Goal: Find specific page/section: Locate a particular part of the current website

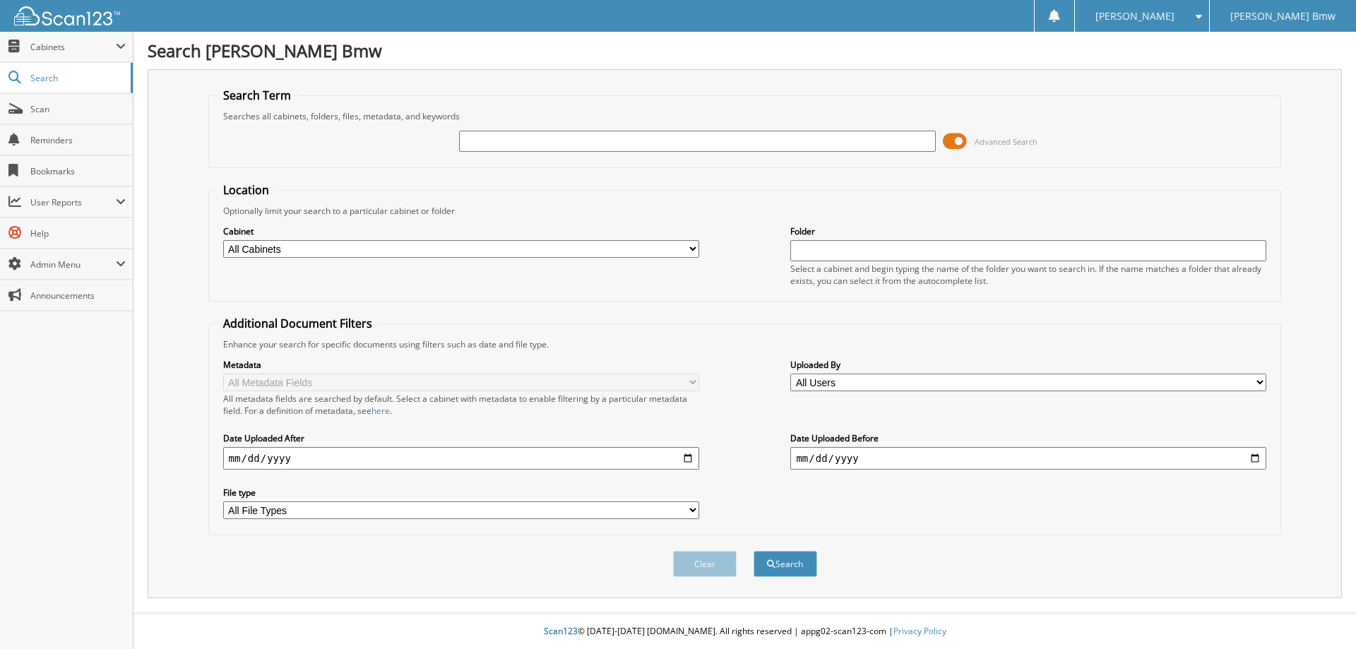
click at [535, 143] on input "text" at bounding box center [697, 141] width 476 height 21
type input "179613"
click at [753, 551] on button "Search" at bounding box center [785, 564] width 64 height 26
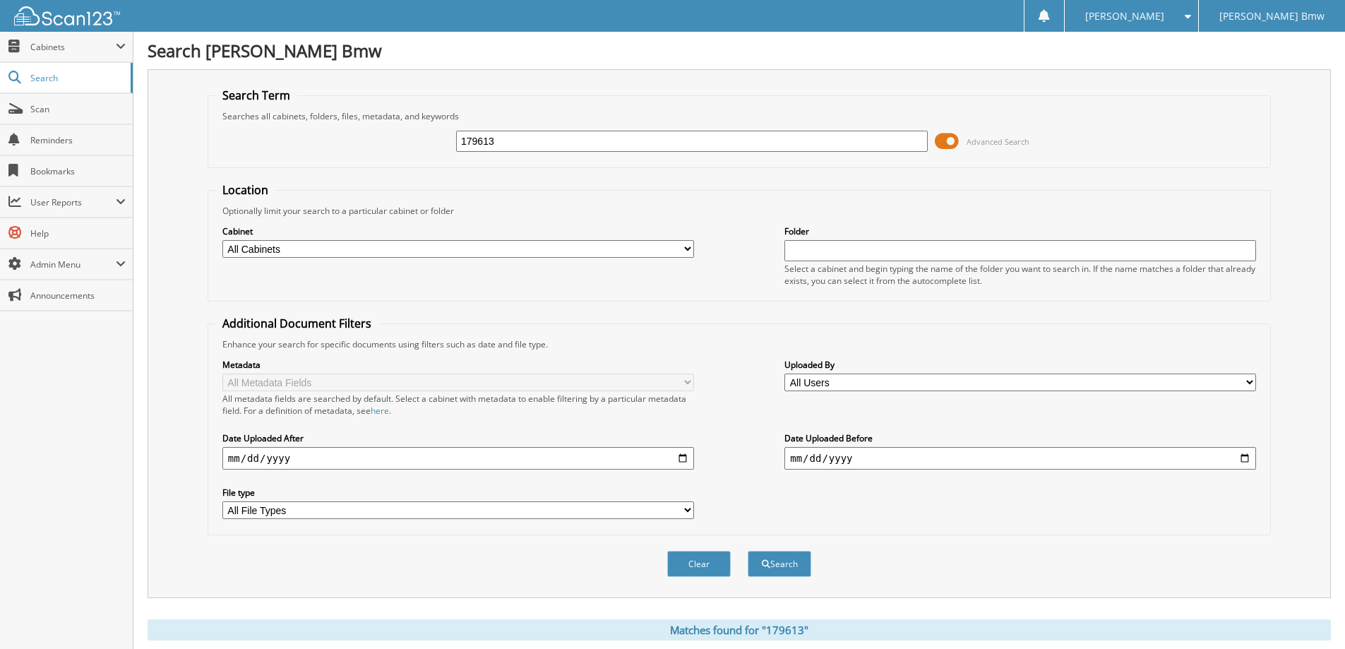
scroll to position [250, 0]
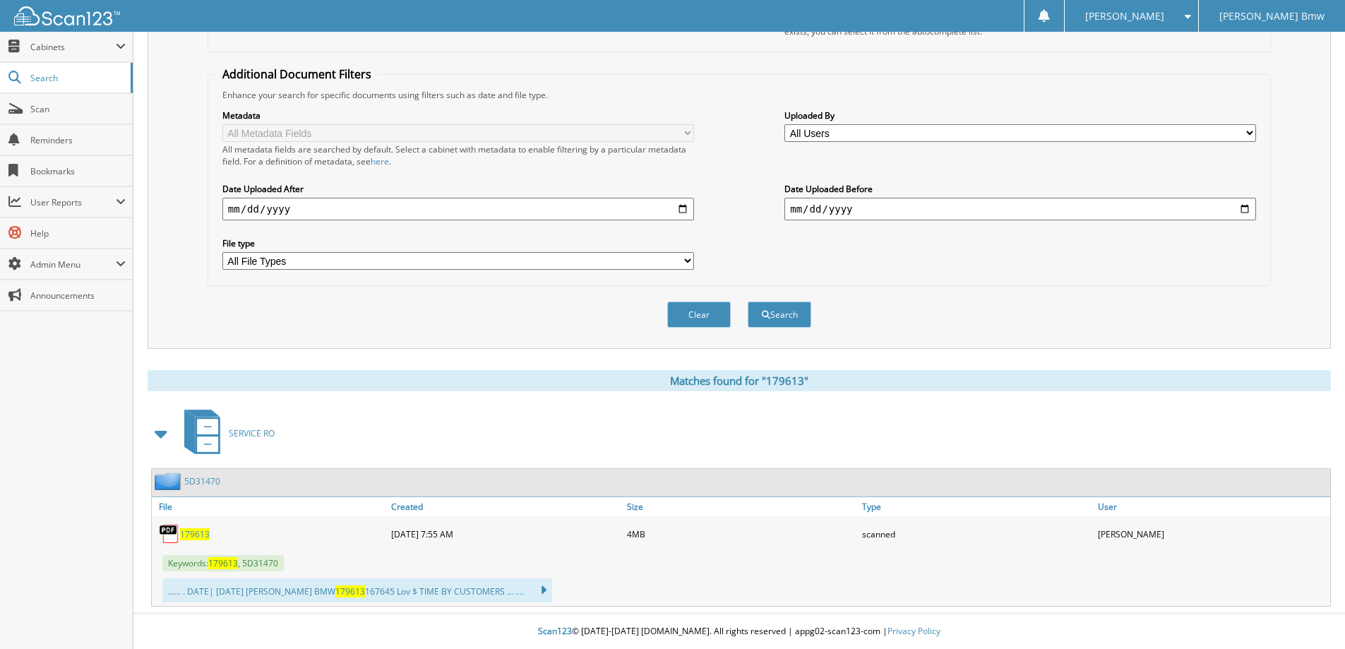
click at [213, 481] on link "5D31470" at bounding box center [202, 481] width 36 height 12
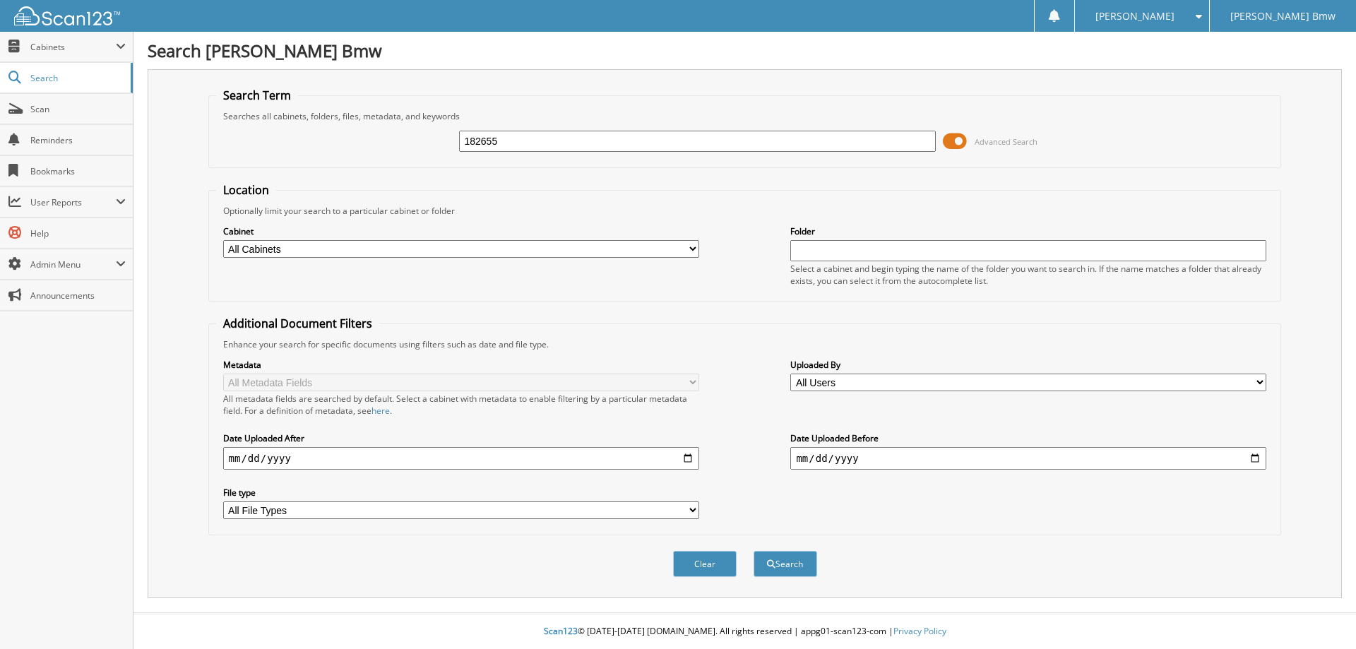
type input "182655"
click at [753, 551] on button "Search" at bounding box center [785, 564] width 64 height 26
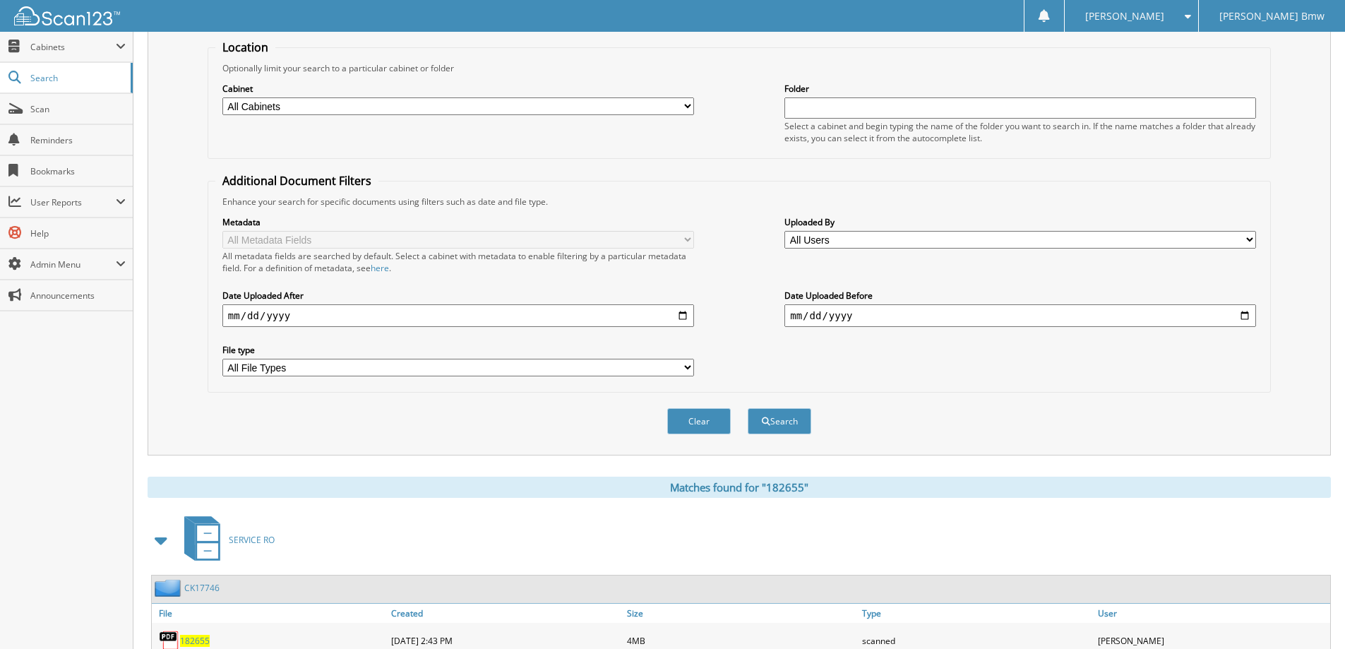
scroll to position [250, 0]
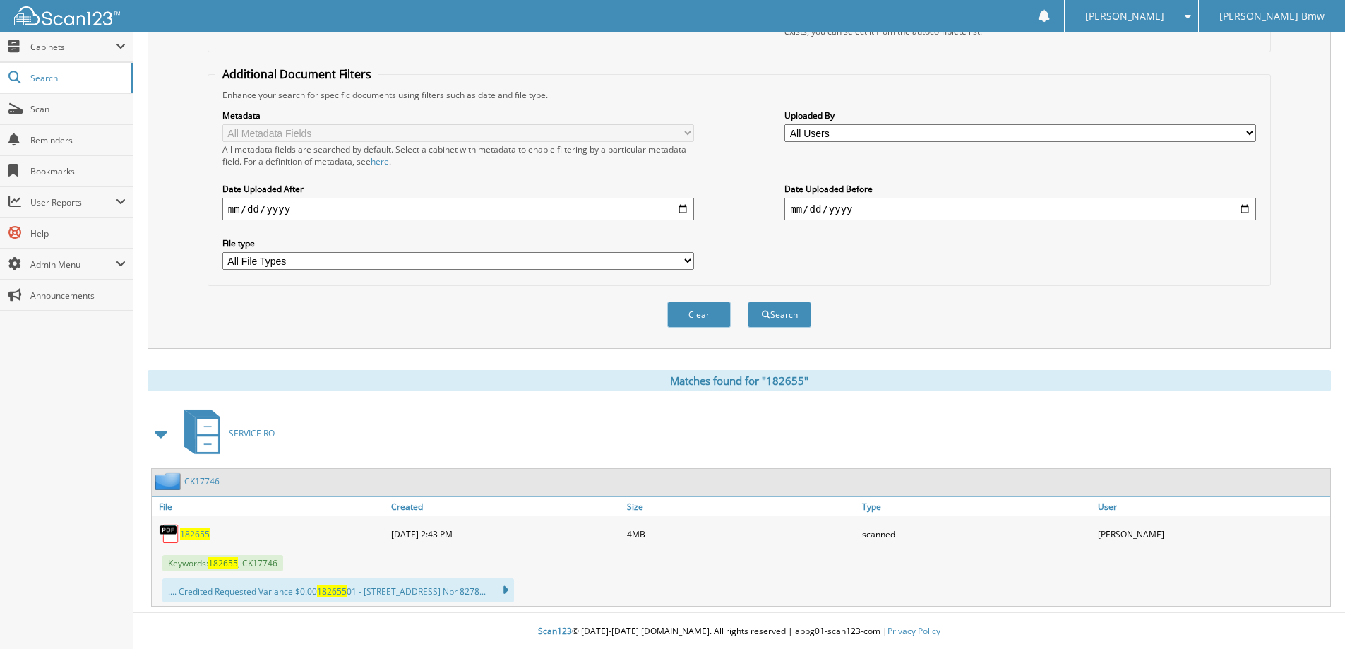
click at [203, 482] on link "CK17746" at bounding box center [201, 481] width 35 height 12
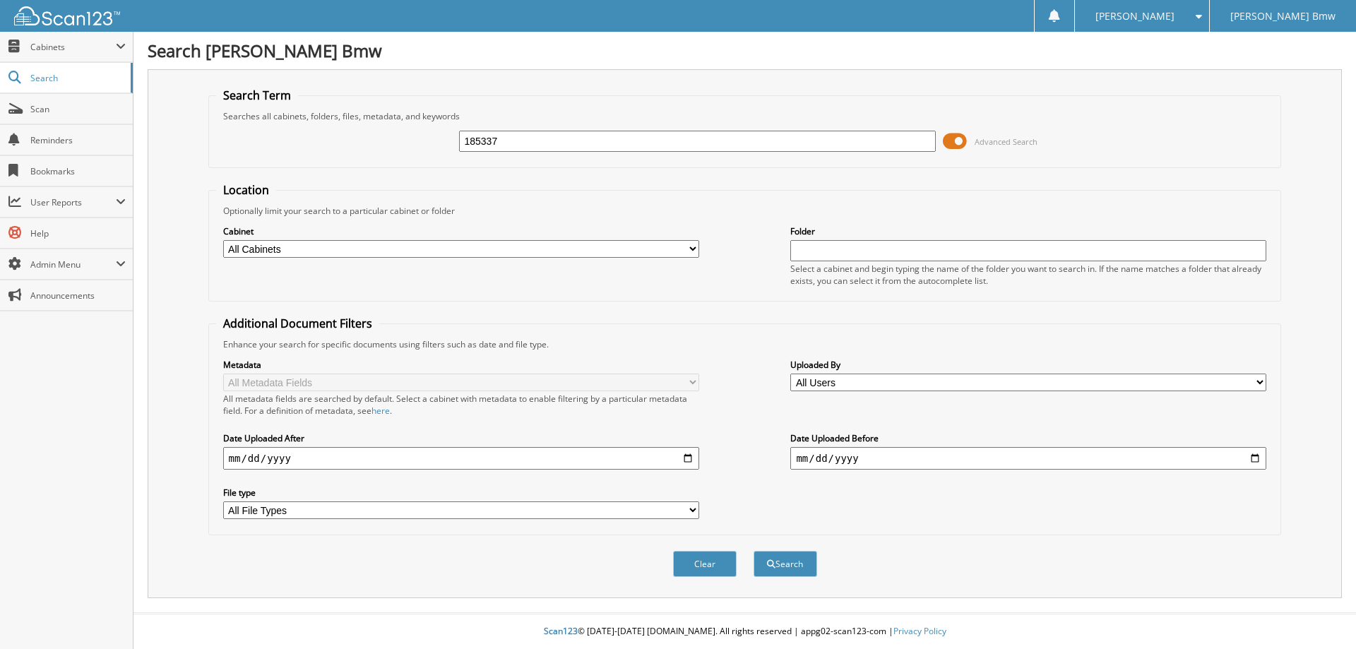
type input "185337"
click at [753, 551] on button "Search" at bounding box center [785, 564] width 64 height 26
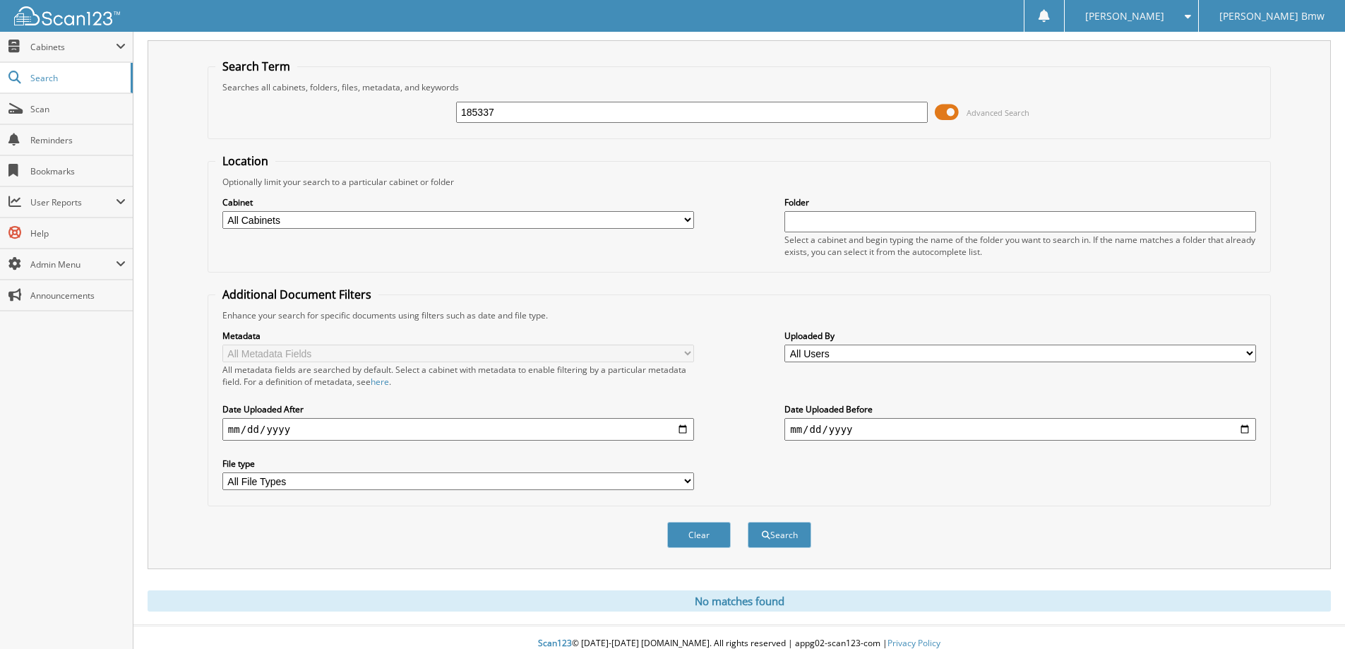
scroll to position [42, 0]
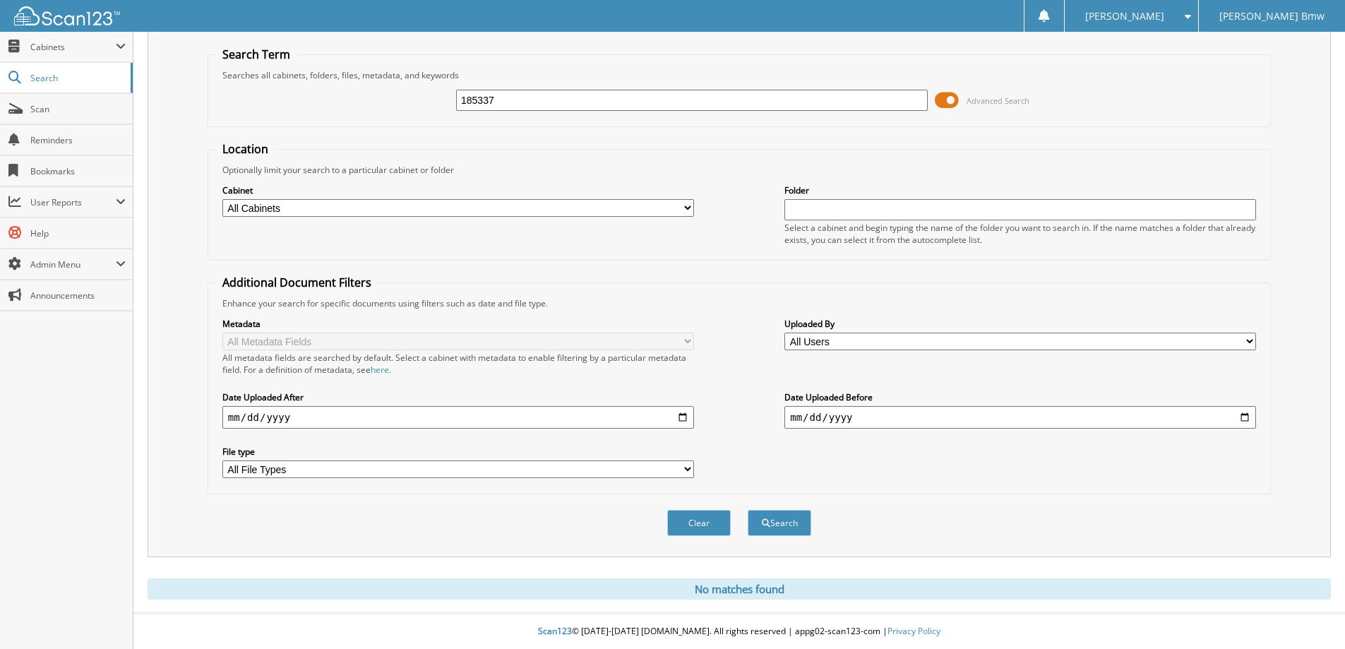
drag, startPoint x: 511, startPoint y: 97, endPoint x: 444, endPoint y: 94, distance: 66.5
click at [444, 94] on div "185337 Advanced Search" at bounding box center [739, 100] width 1048 height 38
type input "185023"
click at [748, 510] on button "Search" at bounding box center [780, 523] width 64 height 26
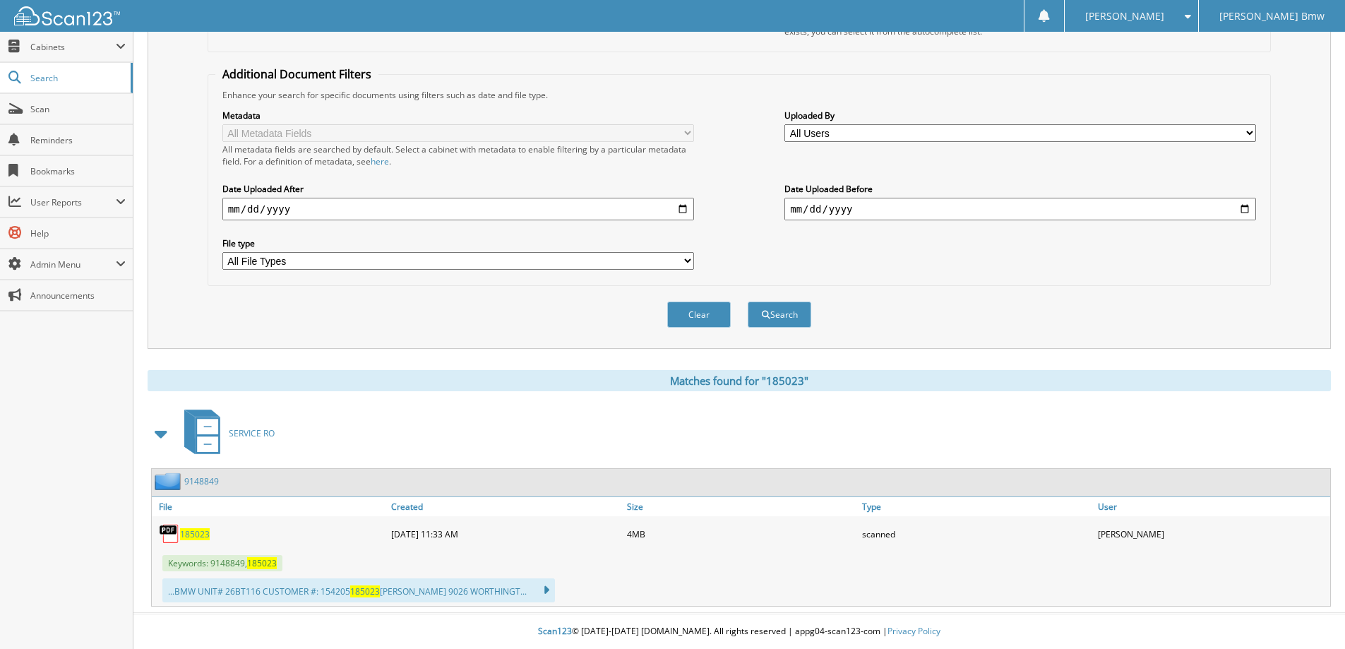
click at [203, 484] on link "9148849" at bounding box center [201, 481] width 35 height 12
